Goal: Find specific page/section: Find specific page/section

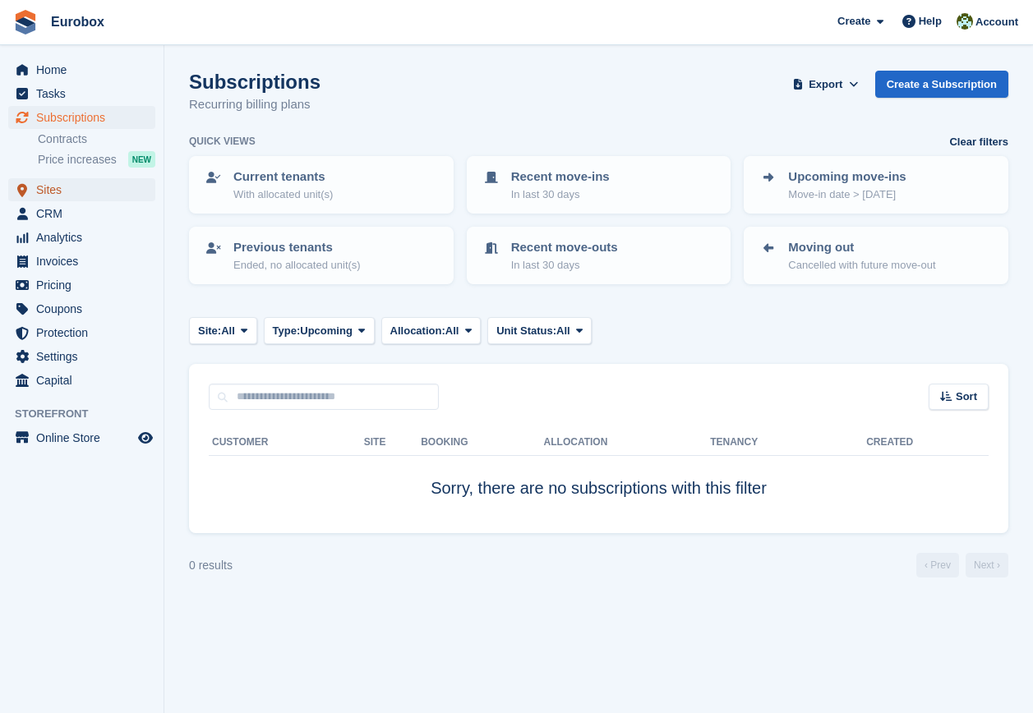
click at [39, 184] on span "Sites" at bounding box center [85, 189] width 99 height 23
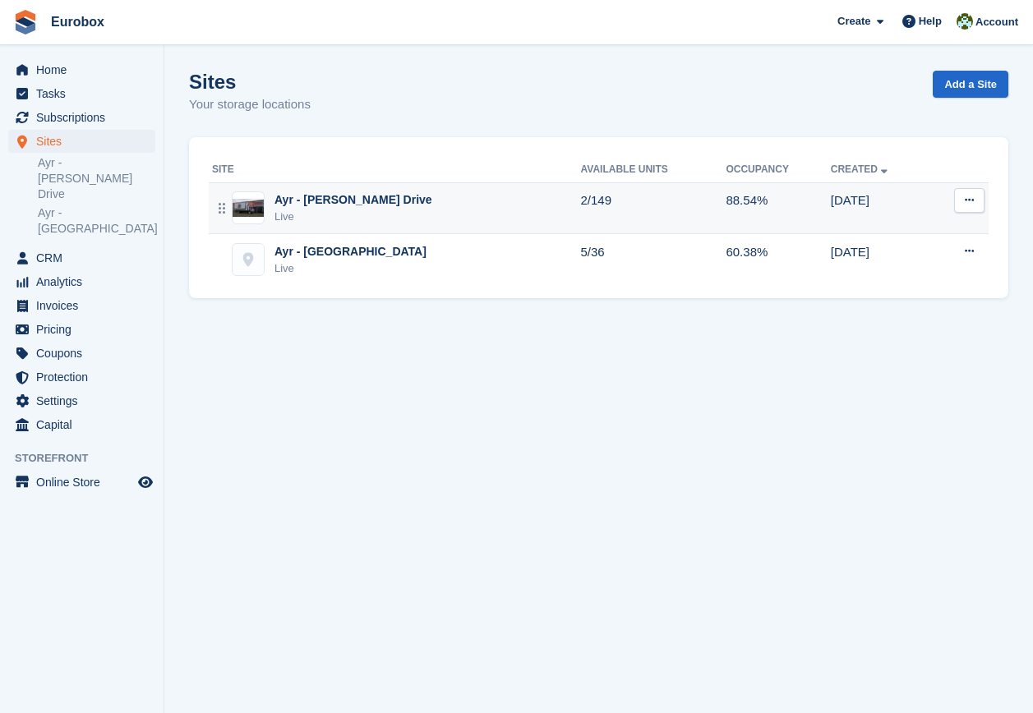
click at [364, 197] on div "Ayr - [PERSON_NAME] Drive" at bounding box center [353, 199] width 158 height 17
